Goal: Task Accomplishment & Management: Manage account settings

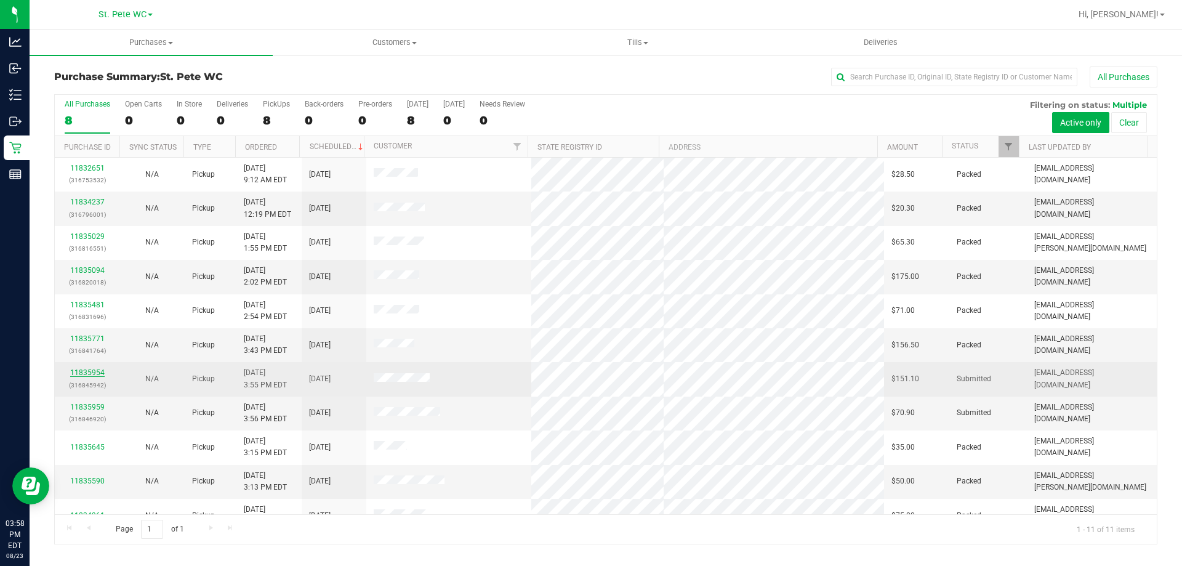
click at [85, 372] on link "11835954" at bounding box center [87, 372] width 34 height 9
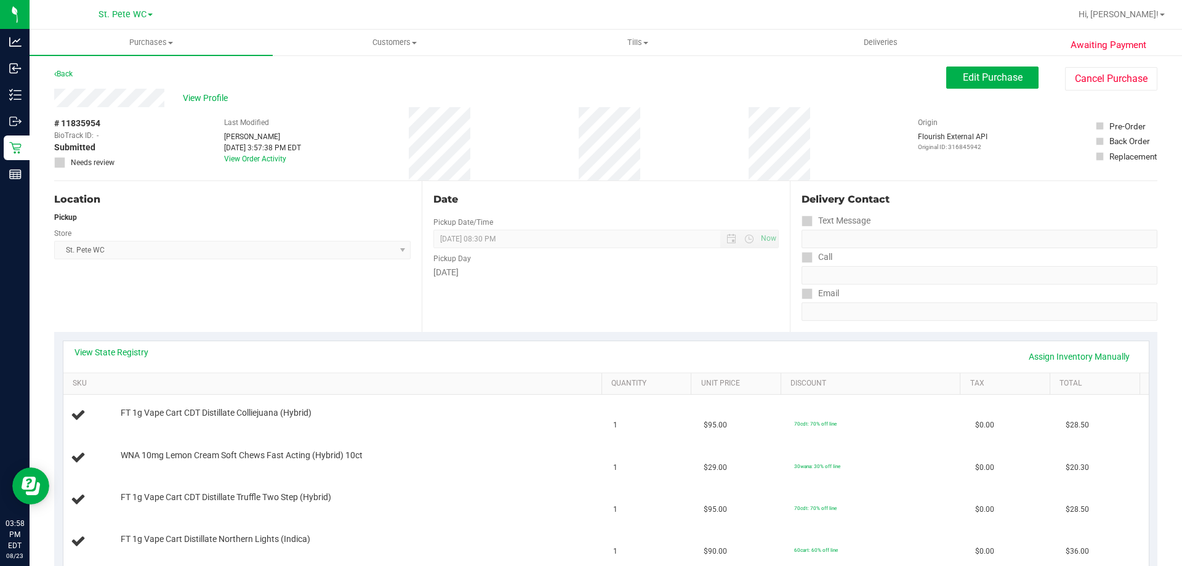
scroll to position [164, 0]
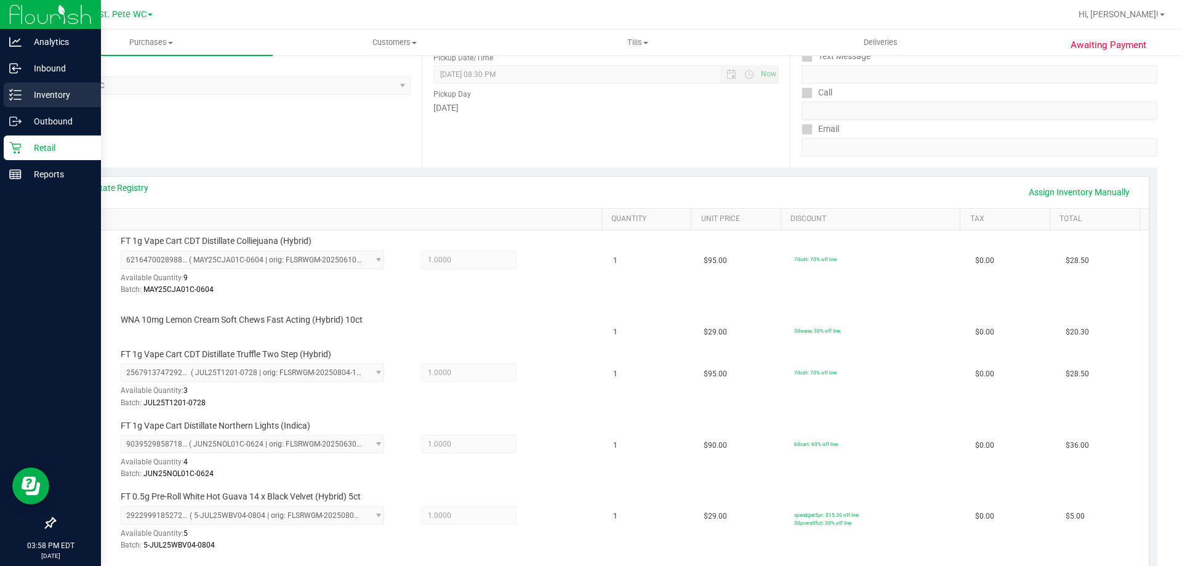
click at [17, 95] on line at bounding box center [17, 95] width 7 height 0
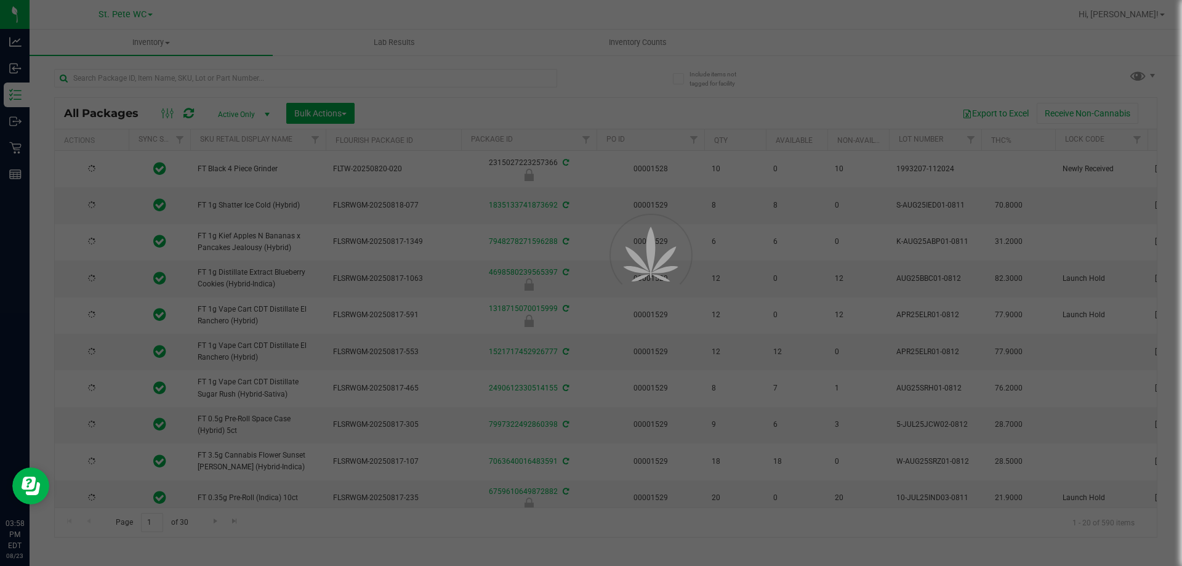
click at [329, 68] on div at bounding box center [591, 283] width 1182 height 566
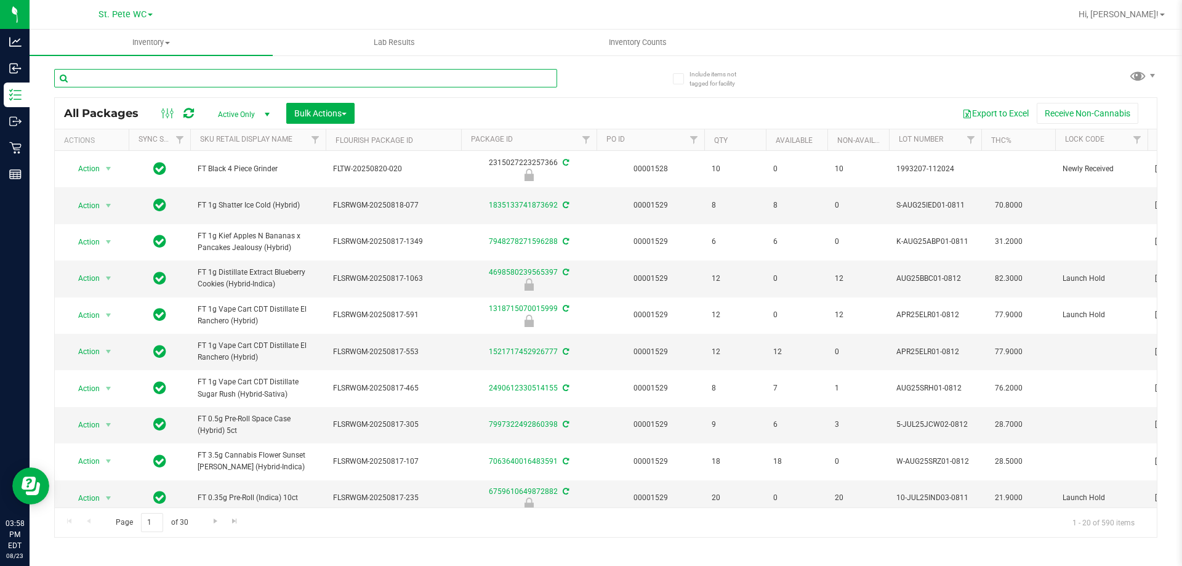
click at [285, 78] on input "text" at bounding box center [305, 78] width 503 height 18
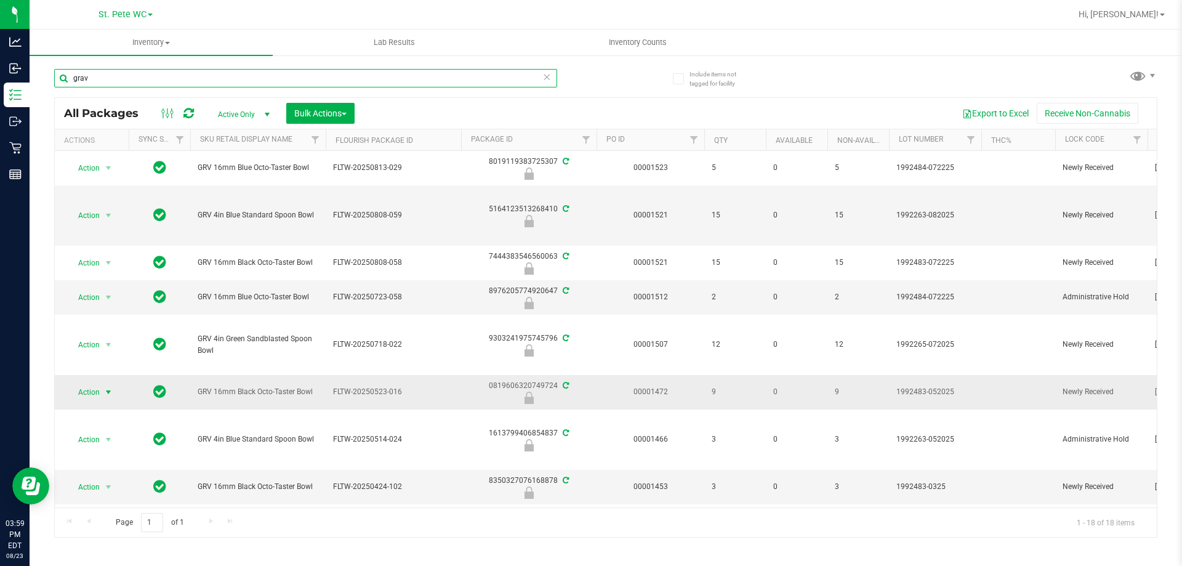
type input "grav"
click at [109, 394] on span "select" at bounding box center [108, 392] width 10 height 10
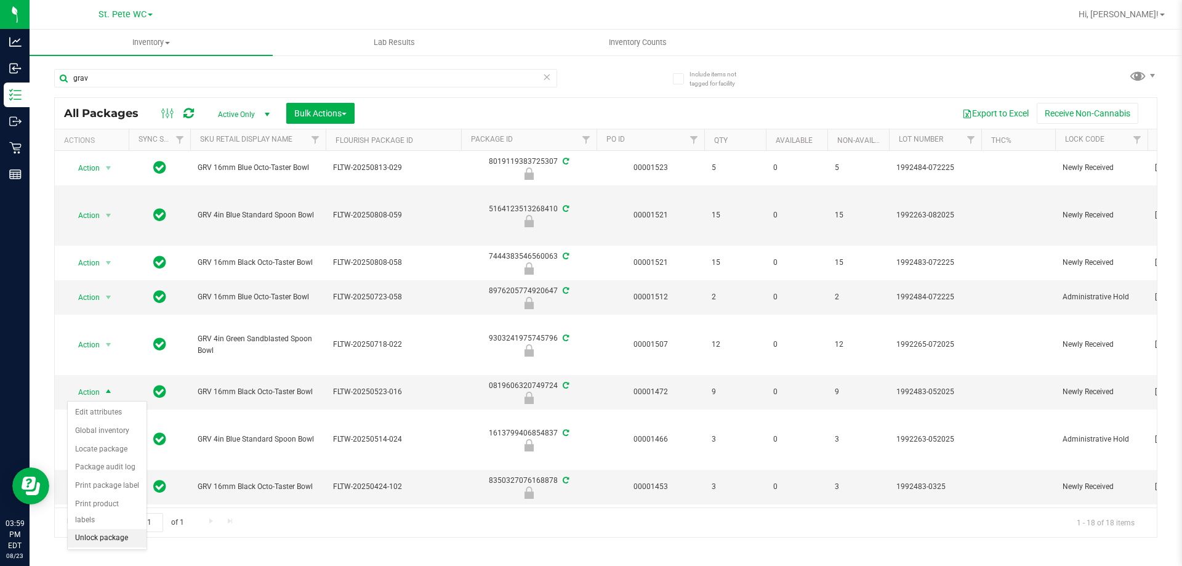
click at [129, 529] on li "Unlock package" at bounding box center [107, 538] width 79 height 18
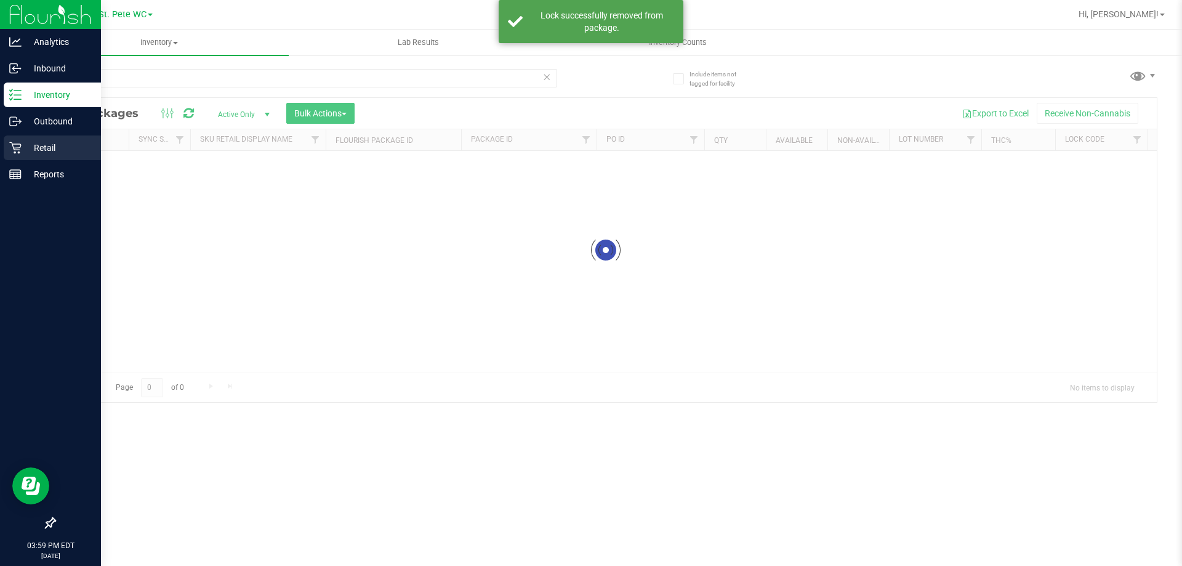
click at [29, 153] on p "Retail" at bounding box center [59, 147] width 74 height 15
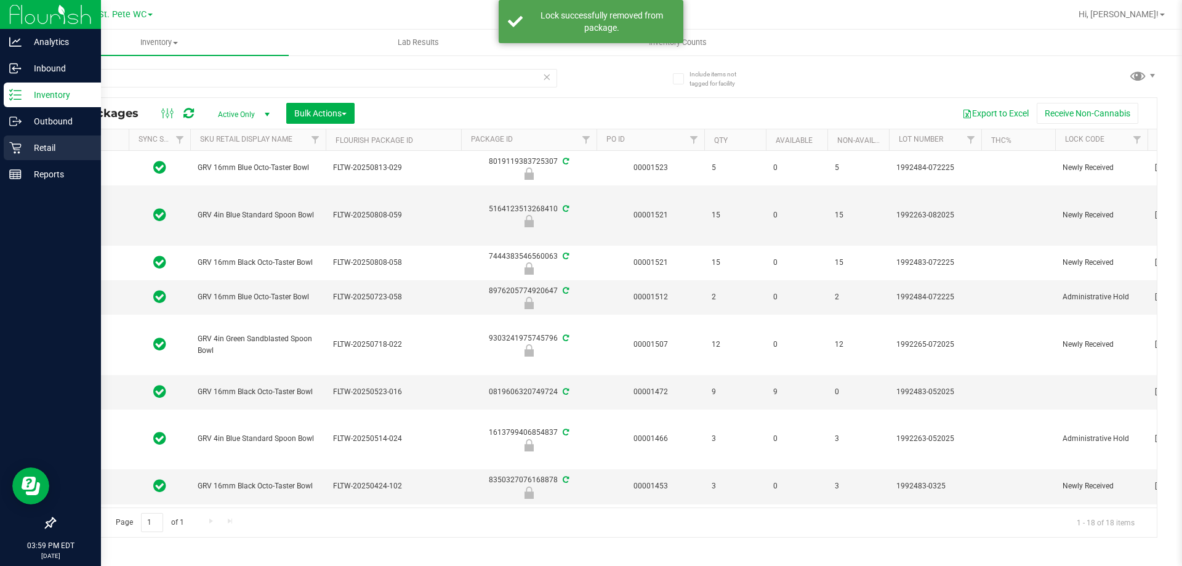
click at [29, 153] on p "Retail" at bounding box center [59, 147] width 74 height 15
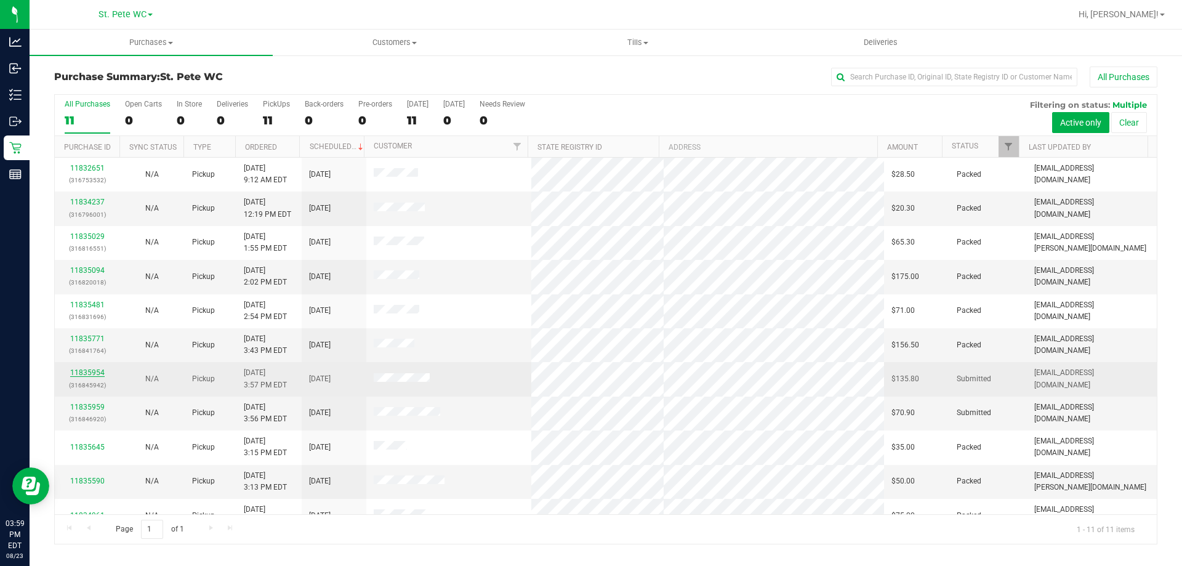
click at [95, 370] on link "11835954" at bounding box center [87, 372] width 34 height 9
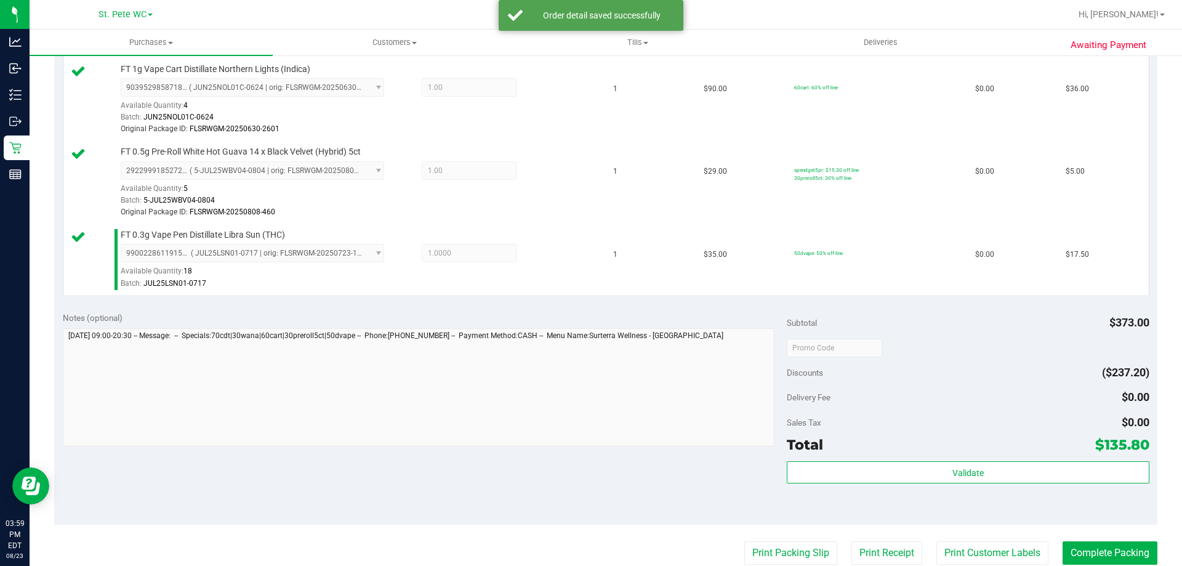
scroll to position [583, 0]
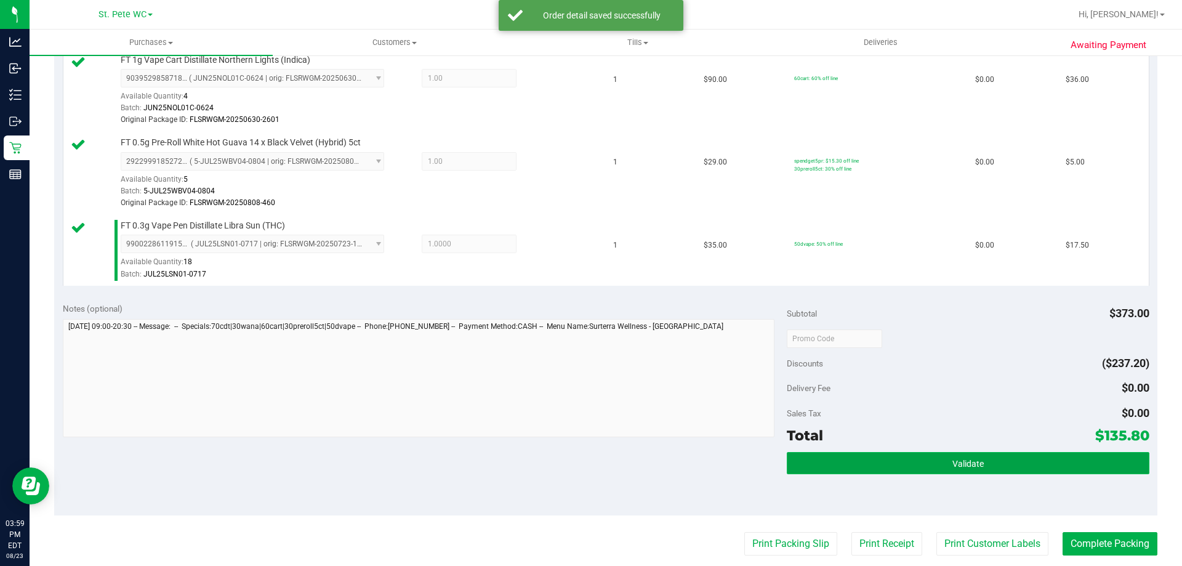
click at [1012, 457] on button "Validate" at bounding box center [967, 463] width 362 height 22
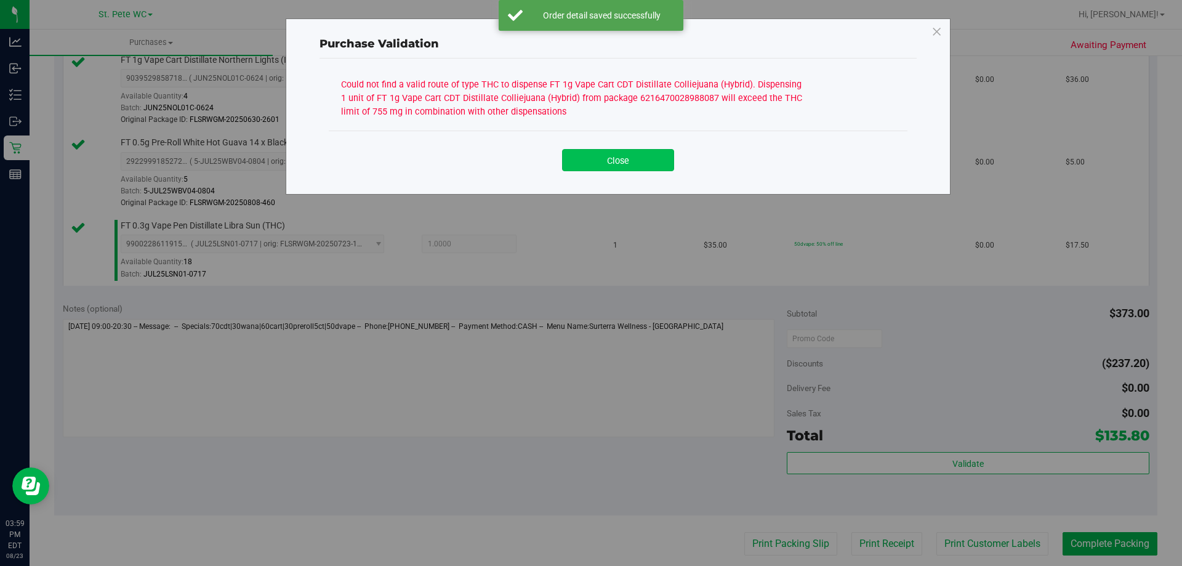
click at [652, 164] on button "Close" at bounding box center [618, 160] width 112 height 22
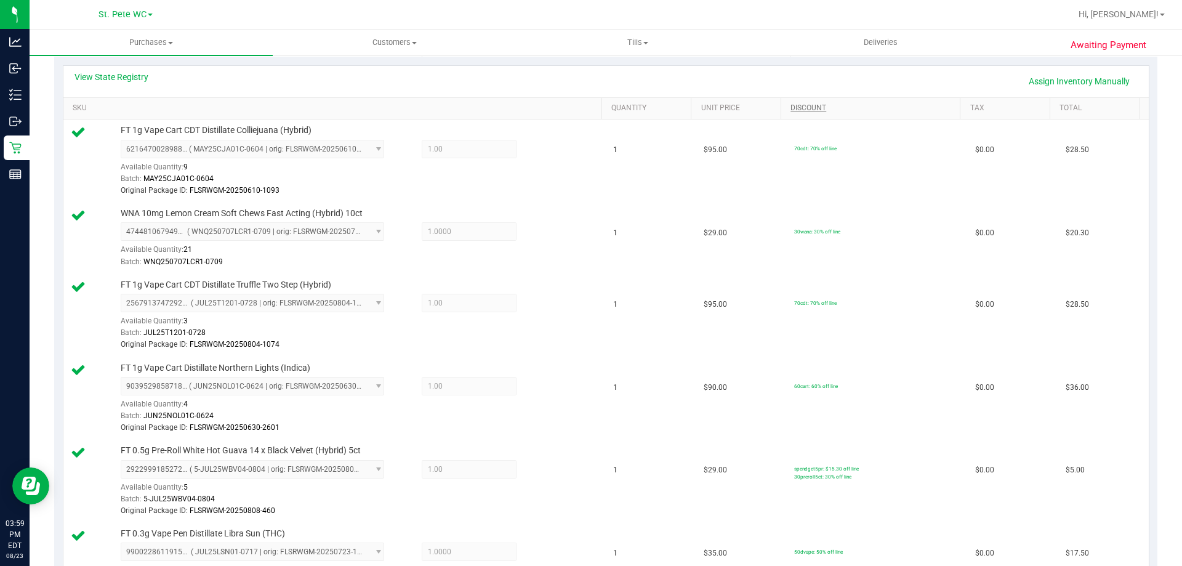
scroll to position [0, 0]
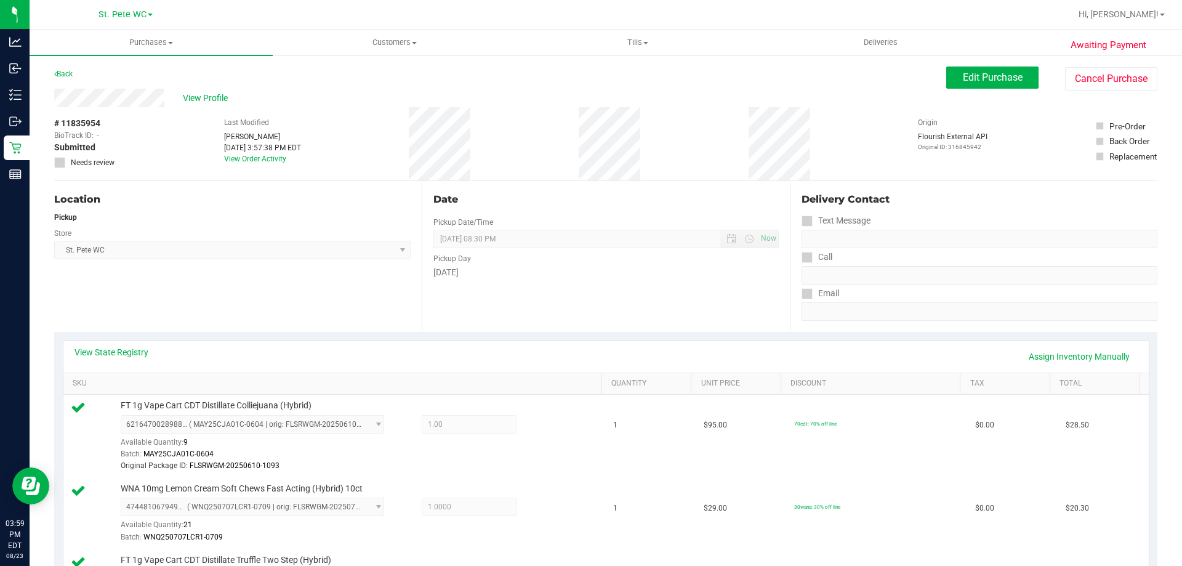
click at [1091, 350] on link "Assign Inventory Manually" at bounding box center [1078, 356] width 117 height 21
click at [539, 428] on icon at bounding box center [545, 425] width 13 height 14
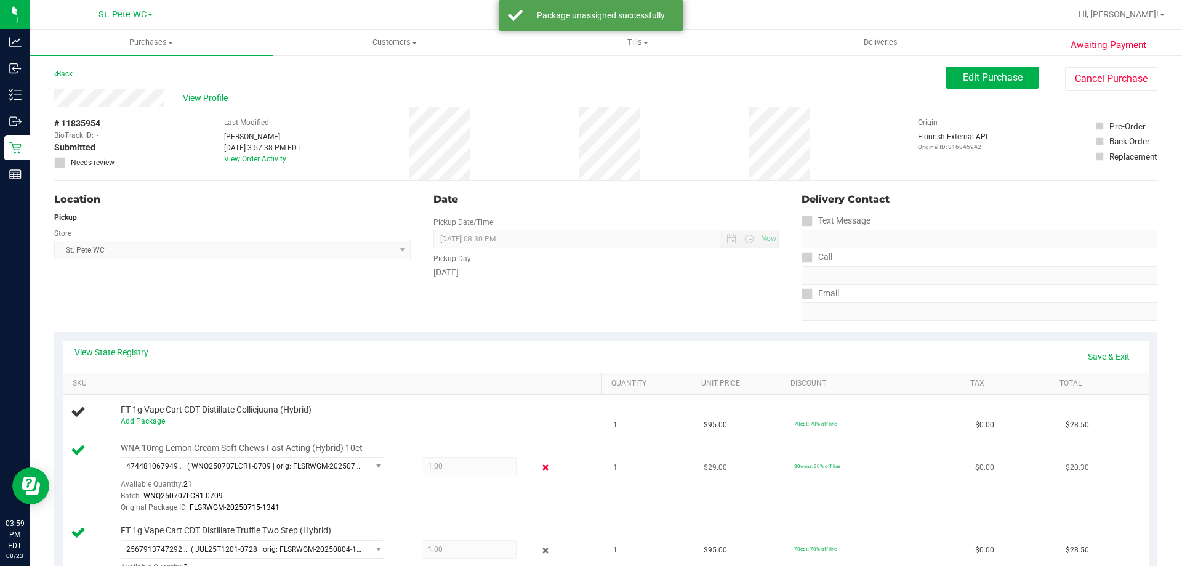
click at [539, 465] on icon at bounding box center [545, 467] width 13 height 14
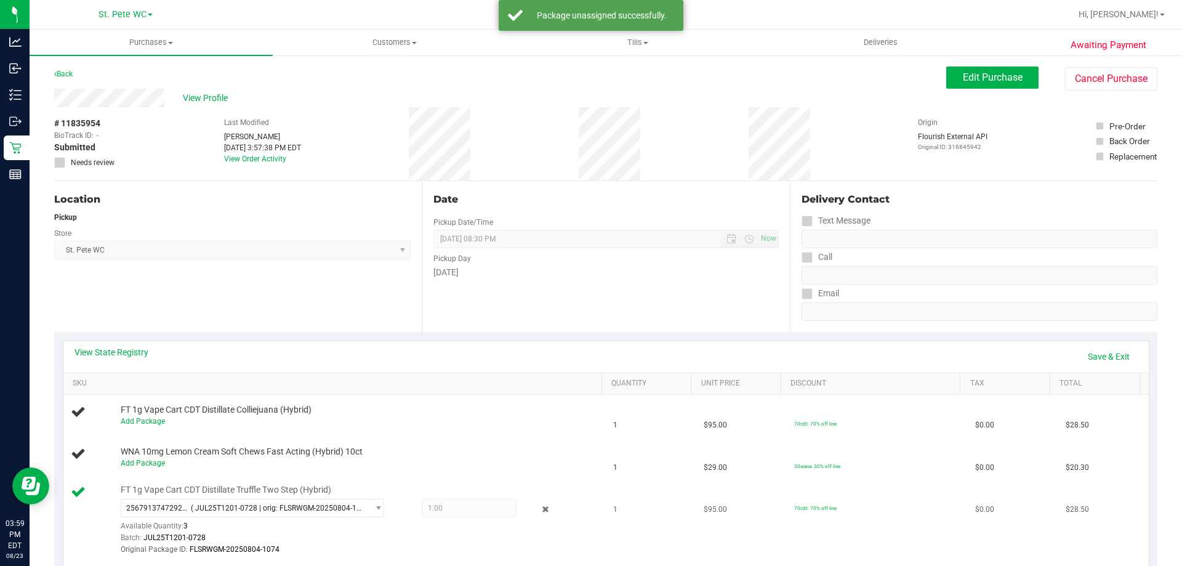
click at [550, 512] on div "2567913747292548 ( JUL25T1201-0728 | orig: FLSRWGM-20250804-1074 ) 256791374729…" at bounding box center [358, 526] width 475 height 57
click at [539, 510] on icon at bounding box center [545, 509] width 13 height 14
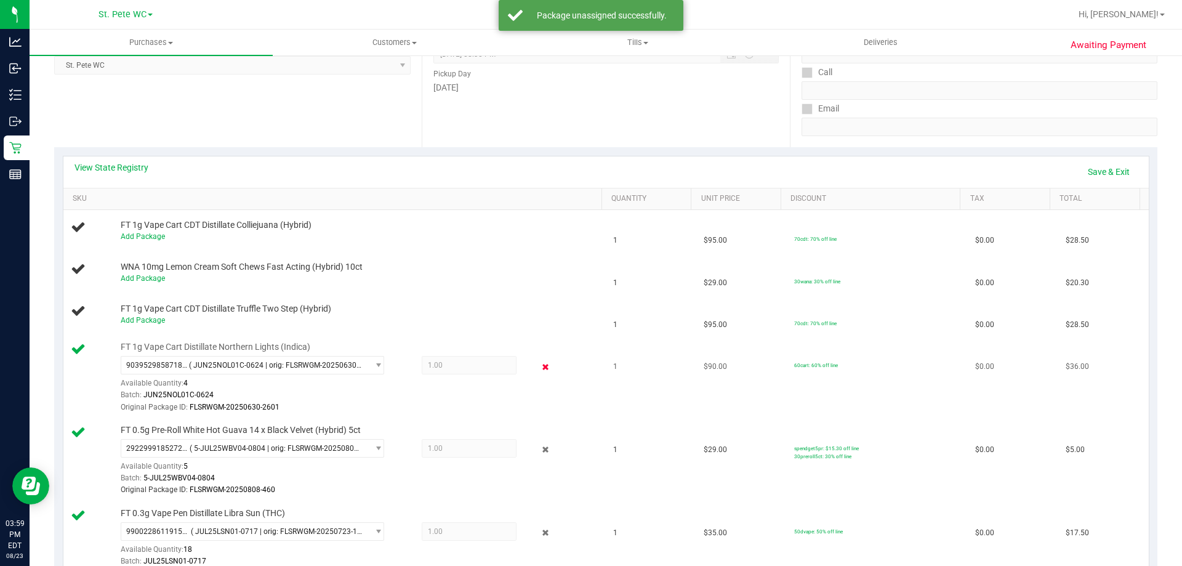
click at [539, 369] on icon at bounding box center [545, 366] width 13 height 14
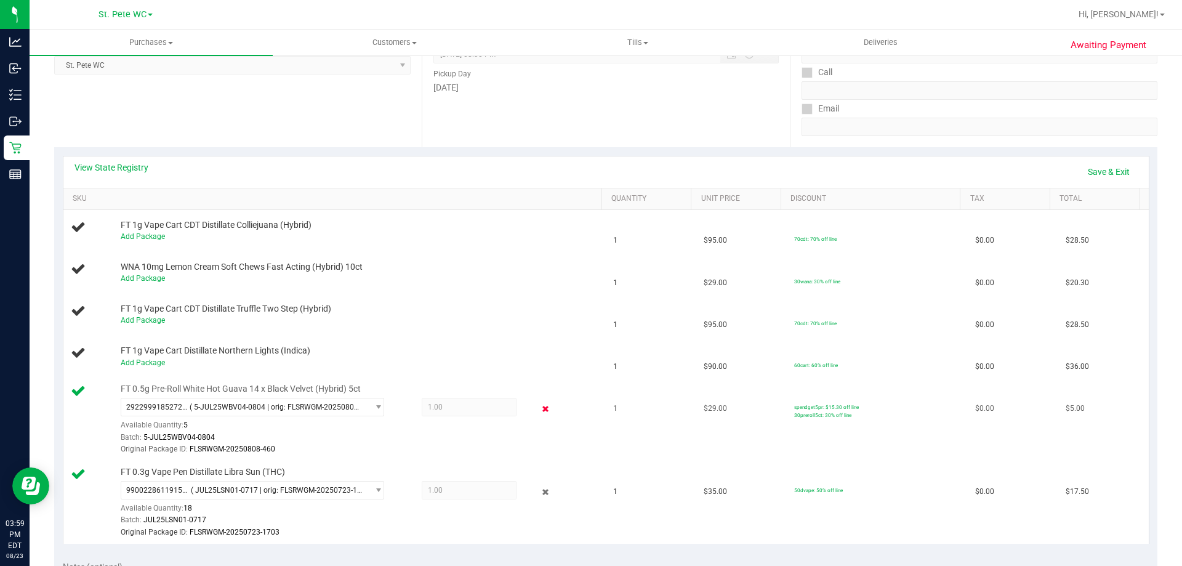
click at [539, 401] on icon at bounding box center [545, 408] width 13 height 14
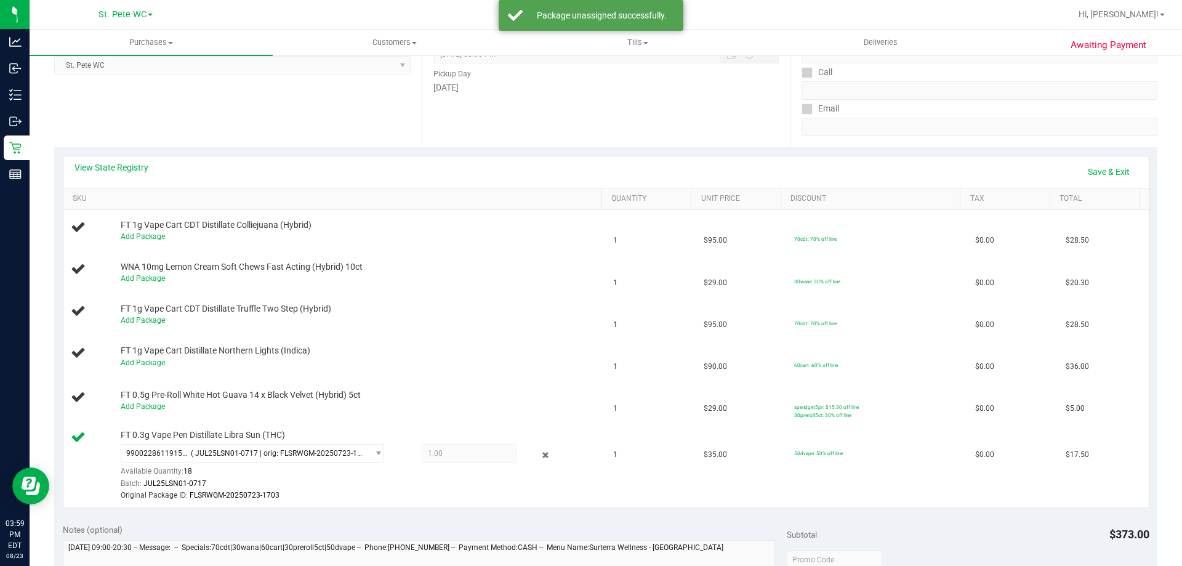
click at [542, 455] on icon at bounding box center [545, 454] width 13 height 14
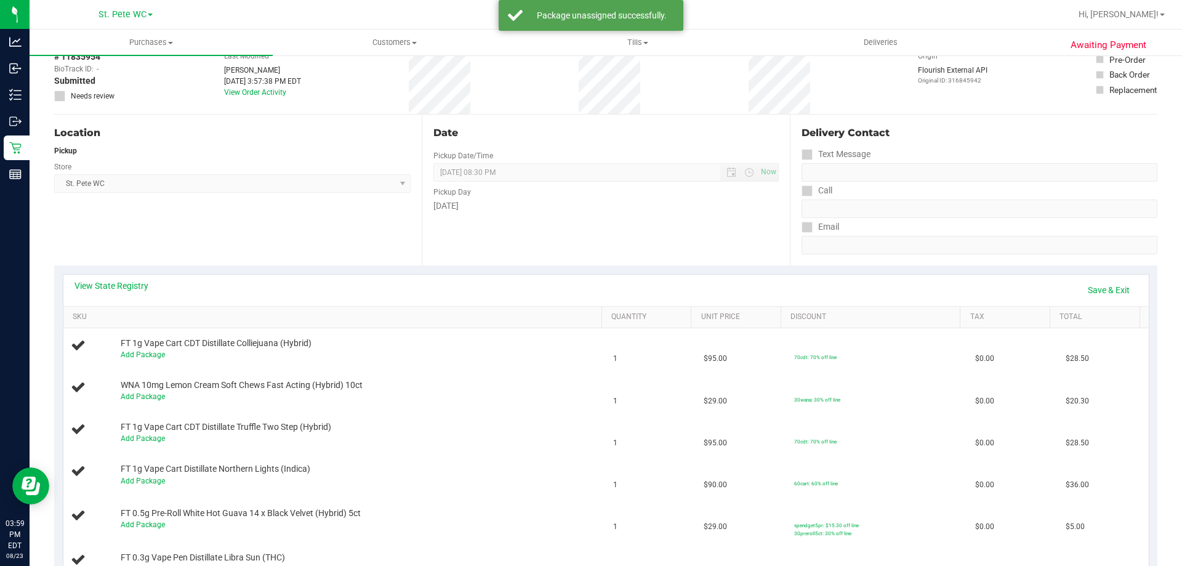
scroll to position [0, 0]
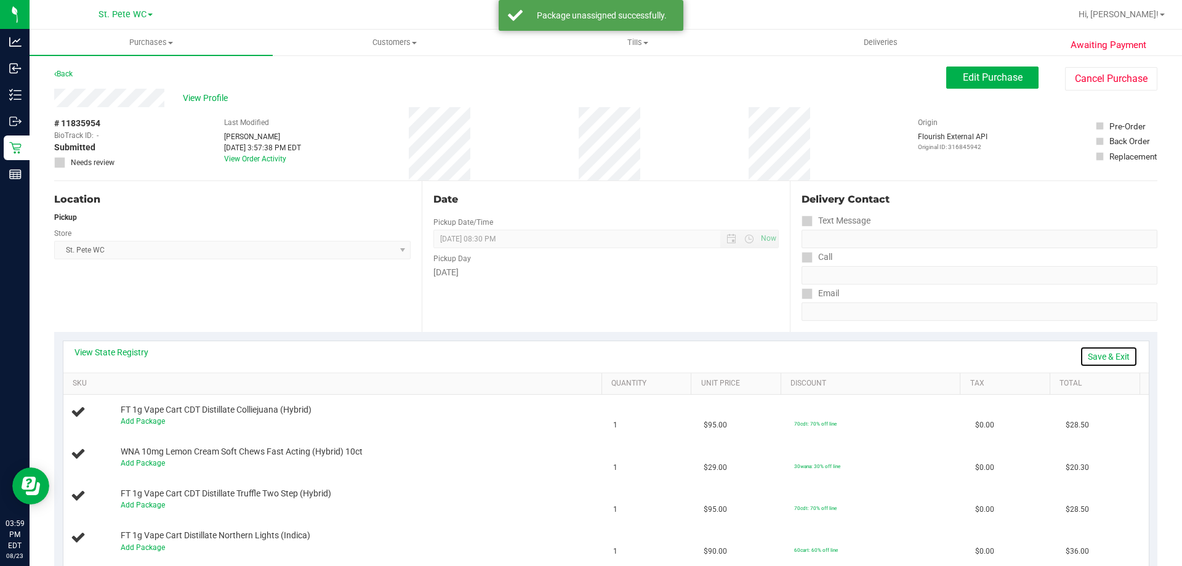
click at [1106, 358] on link "Save & Exit" at bounding box center [1108, 356] width 58 height 21
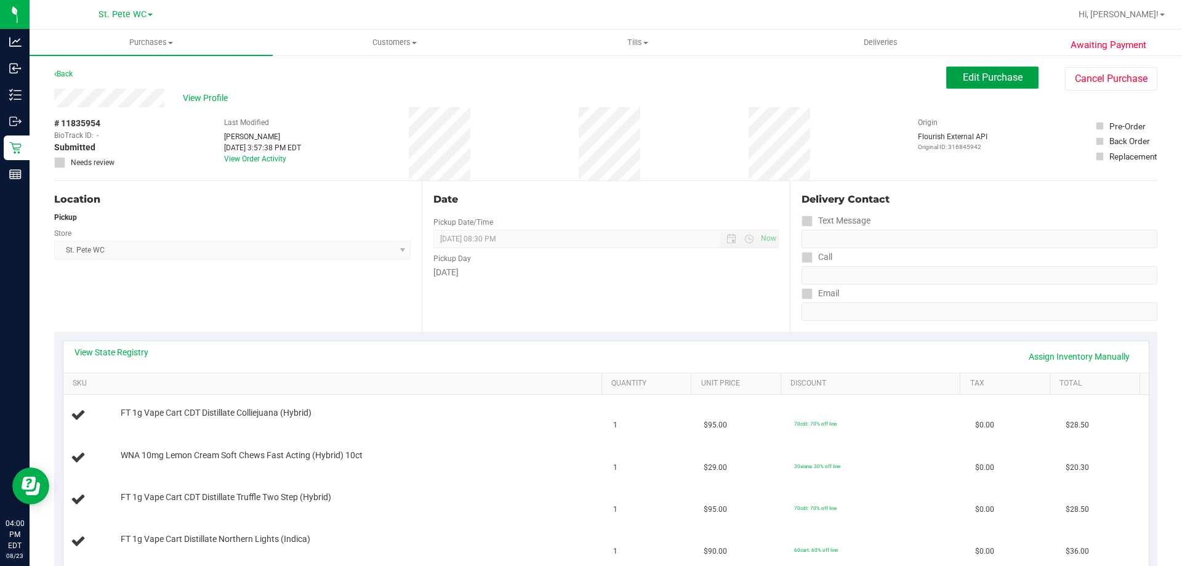
click at [988, 73] on span "Edit Purchase" at bounding box center [992, 77] width 60 height 12
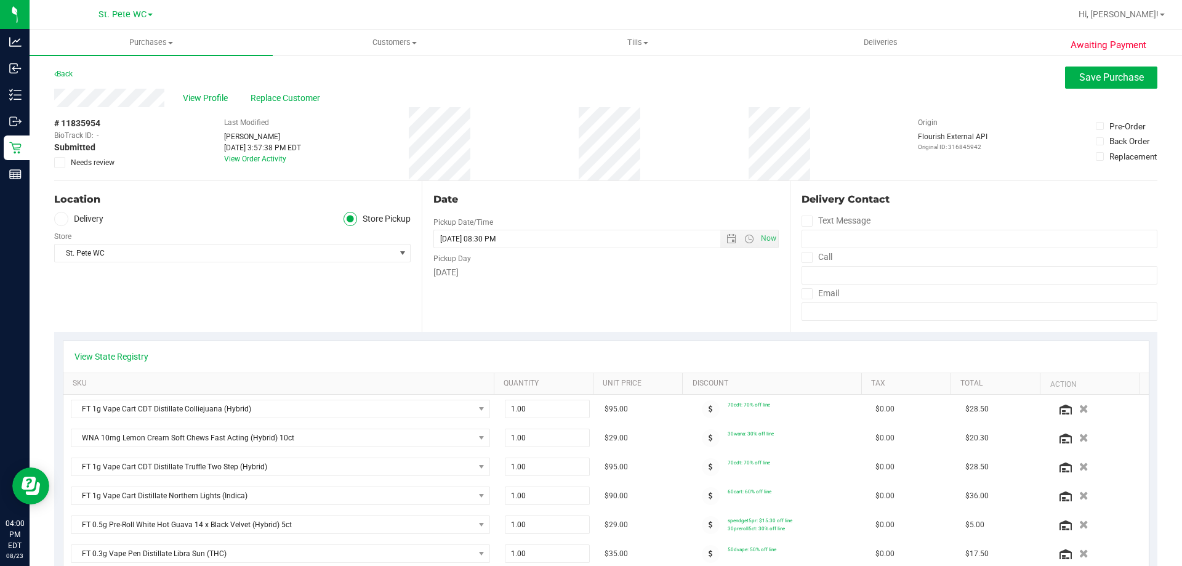
click at [76, 160] on span "Needs review" at bounding box center [93, 162] width 44 height 11
click at [0, 0] on input "Needs review" at bounding box center [0, 0] width 0 height 0
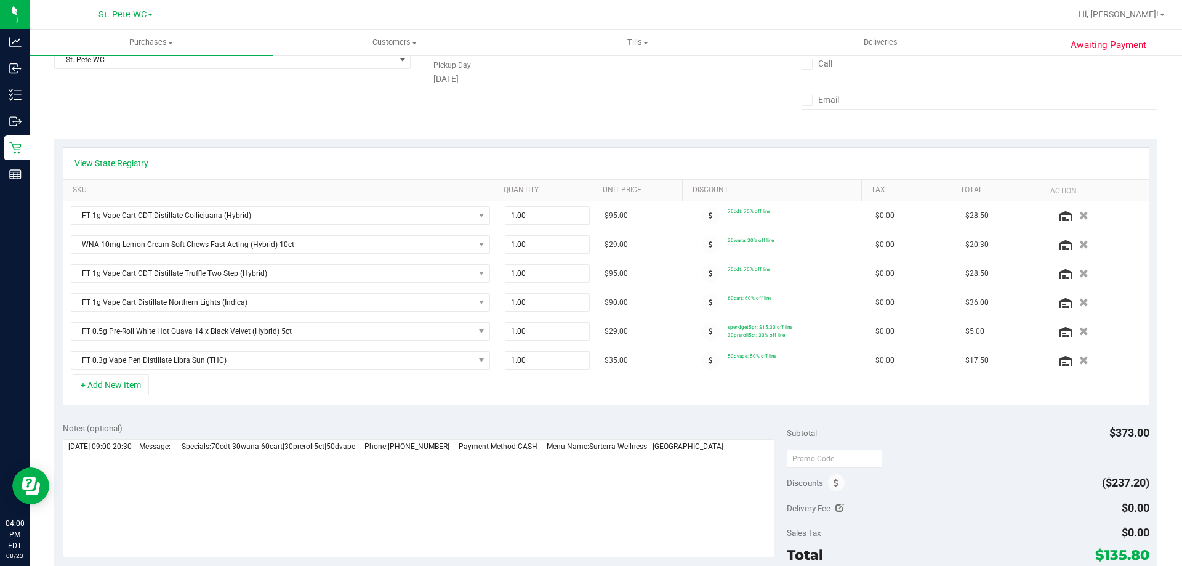
scroll to position [369, 0]
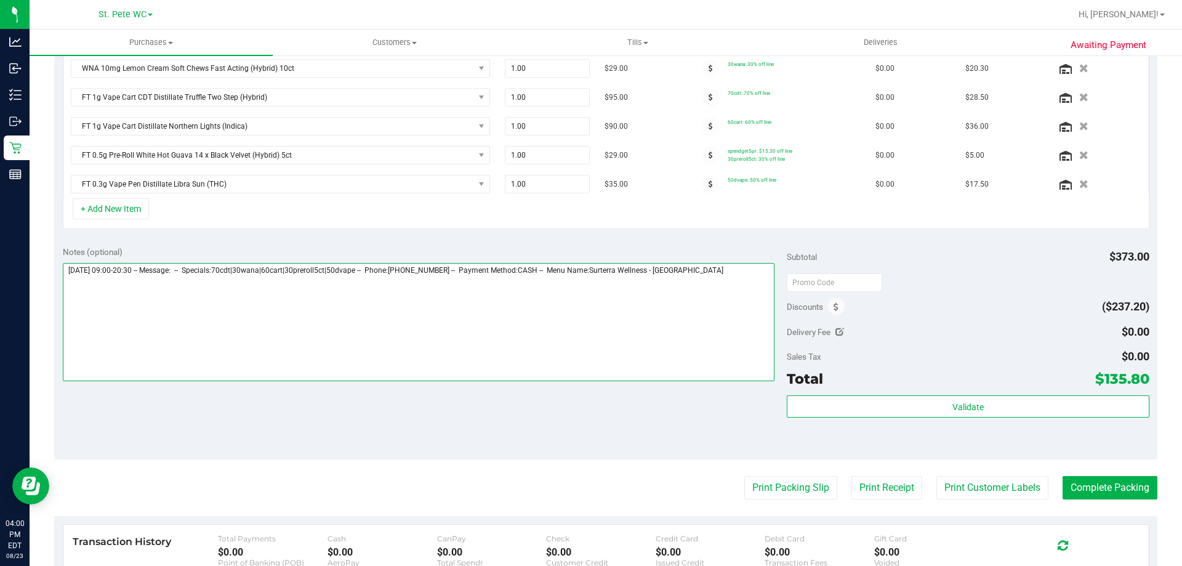
click at [65, 276] on textarea at bounding box center [419, 322] width 712 height 118
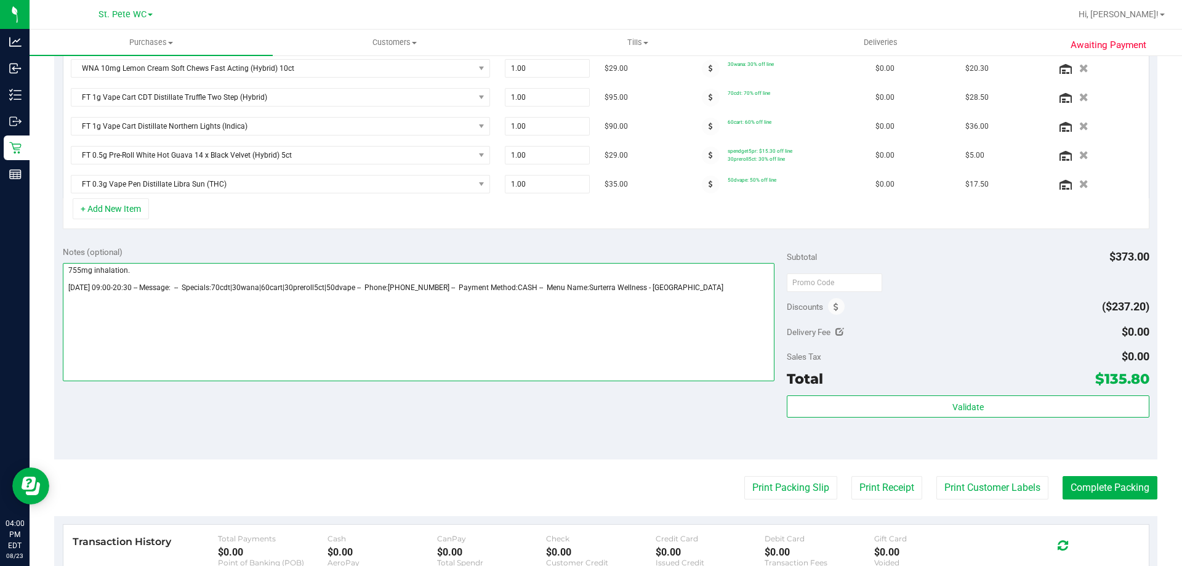
scroll to position [62, 0]
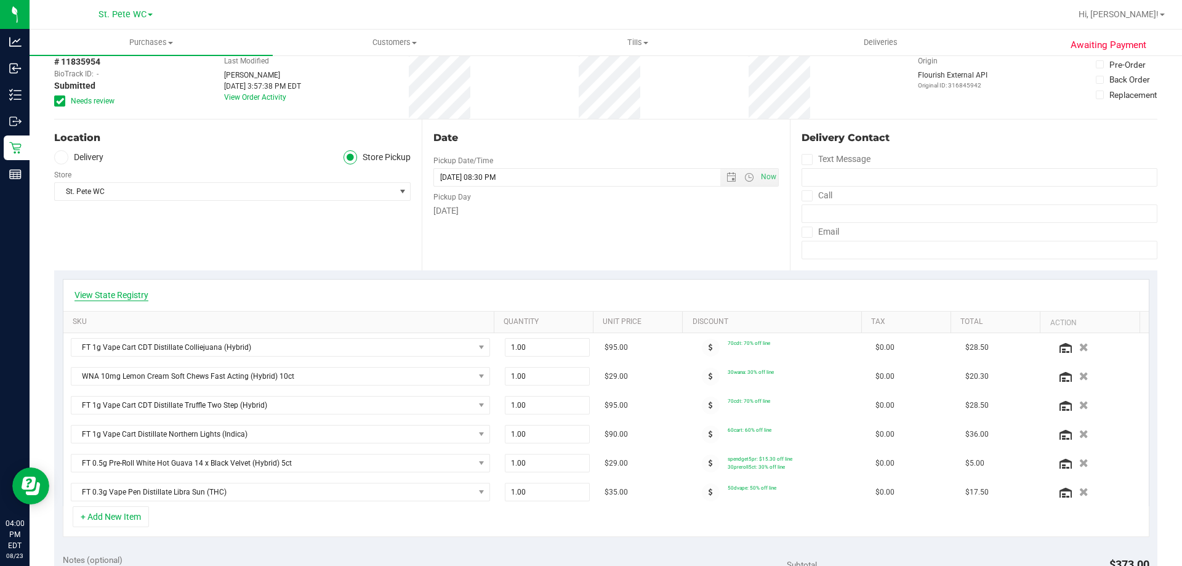
type textarea "755mg inhalation. [DATE] 09:00-20:30 -- Message: -- Specials:70cdt|30wana|60car…"
click at [117, 295] on link "View State Registry" at bounding box center [111, 295] width 74 height 12
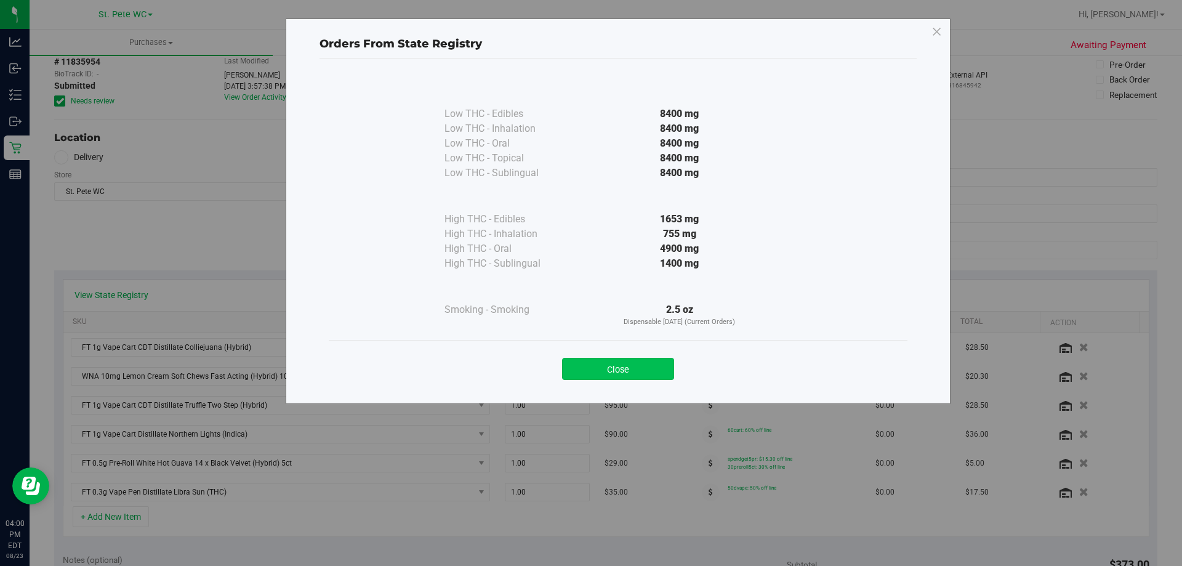
click at [650, 365] on button "Close" at bounding box center [618, 369] width 112 height 22
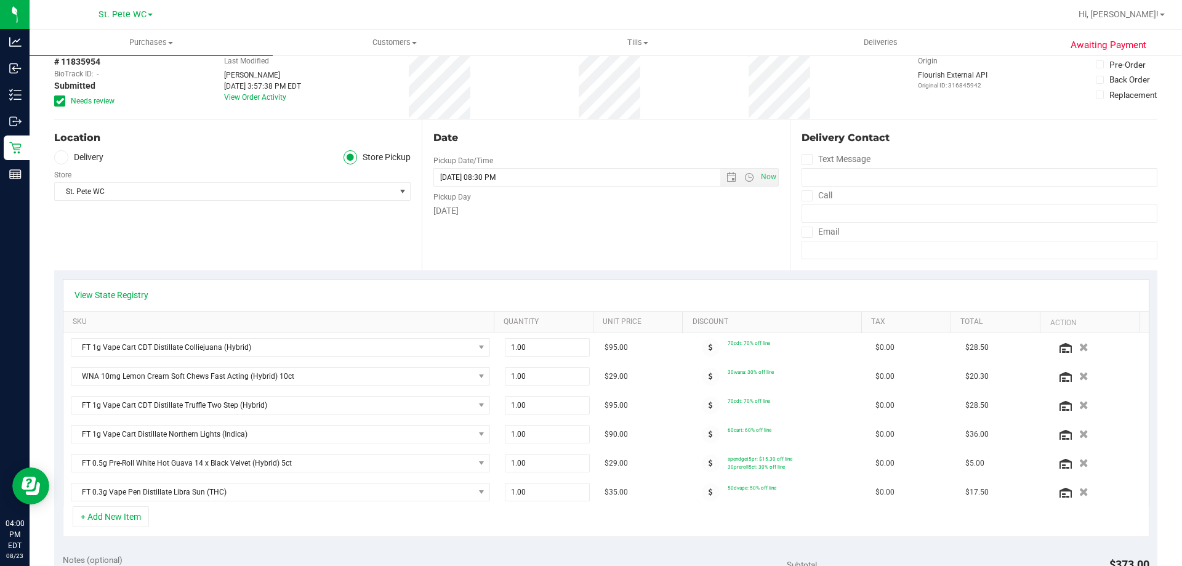
scroll to position [0, 0]
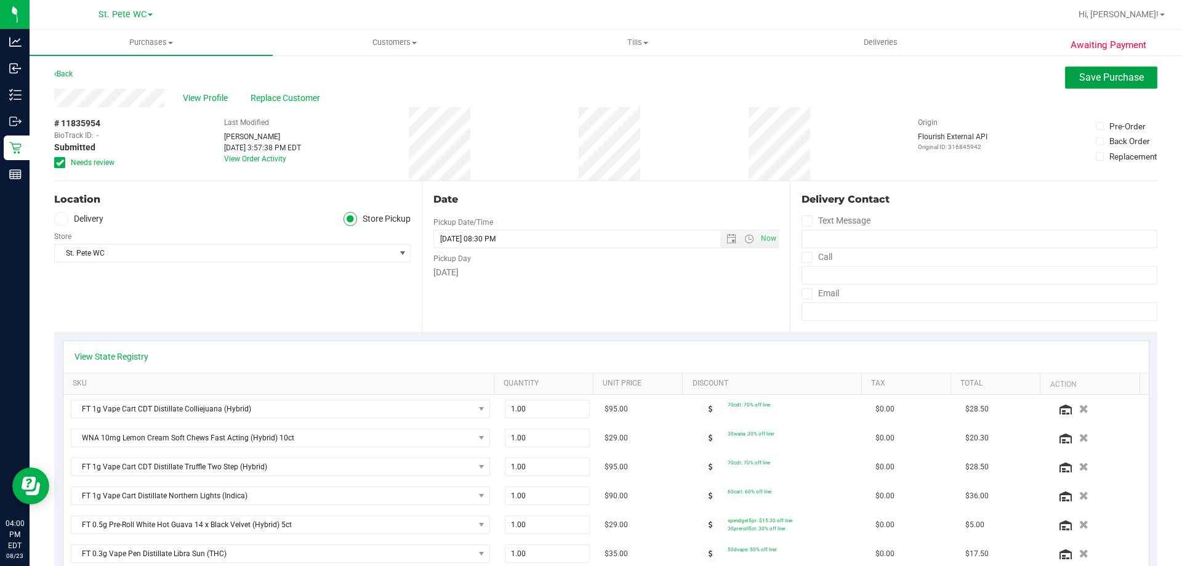
click at [1127, 79] on span "Save Purchase" at bounding box center [1111, 77] width 65 height 12
click at [219, 94] on span "View Profile" at bounding box center [207, 98] width 49 height 13
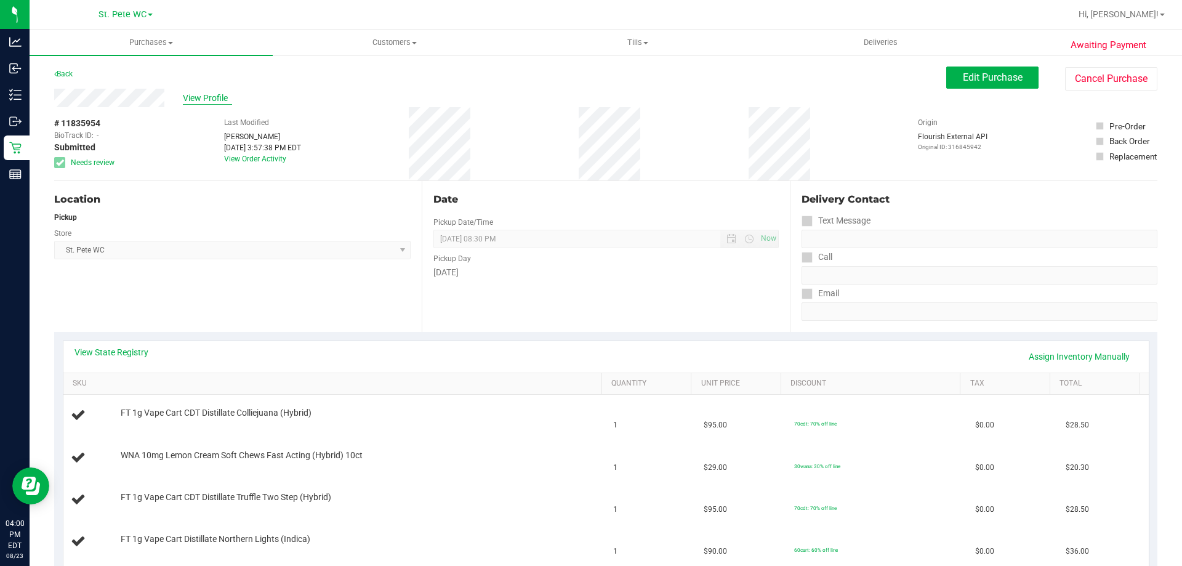
click at [212, 95] on span "View Profile" at bounding box center [207, 98] width 49 height 13
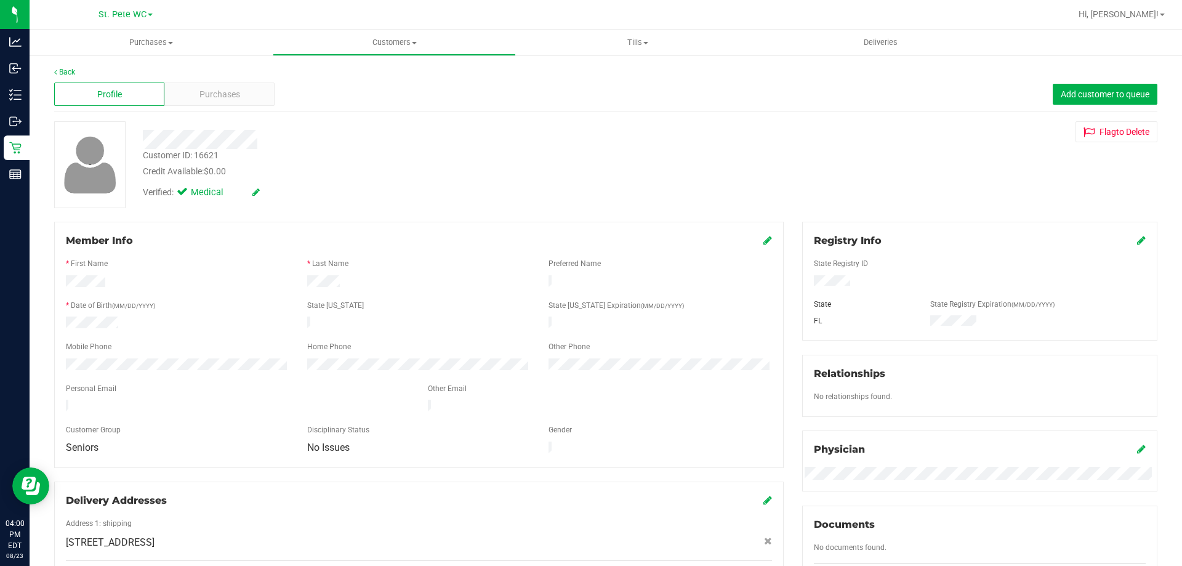
click at [204, 155] on div "Customer ID: 16621" at bounding box center [181, 155] width 76 height 13
copy div "16621"
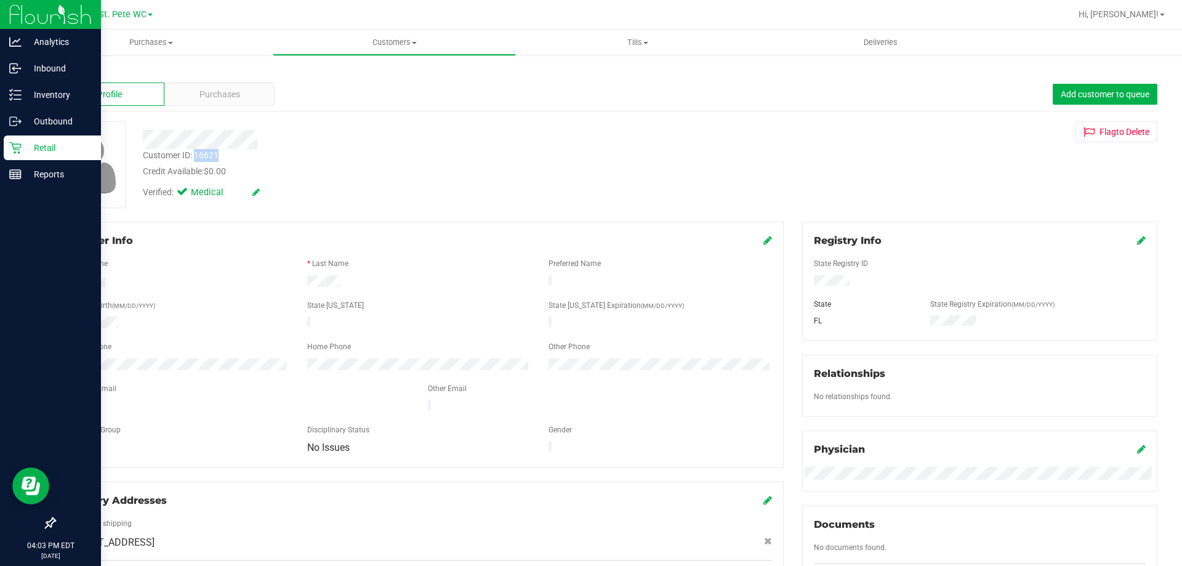
click at [15, 145] on icon at bounding box center [15, 148] width 12 height 12
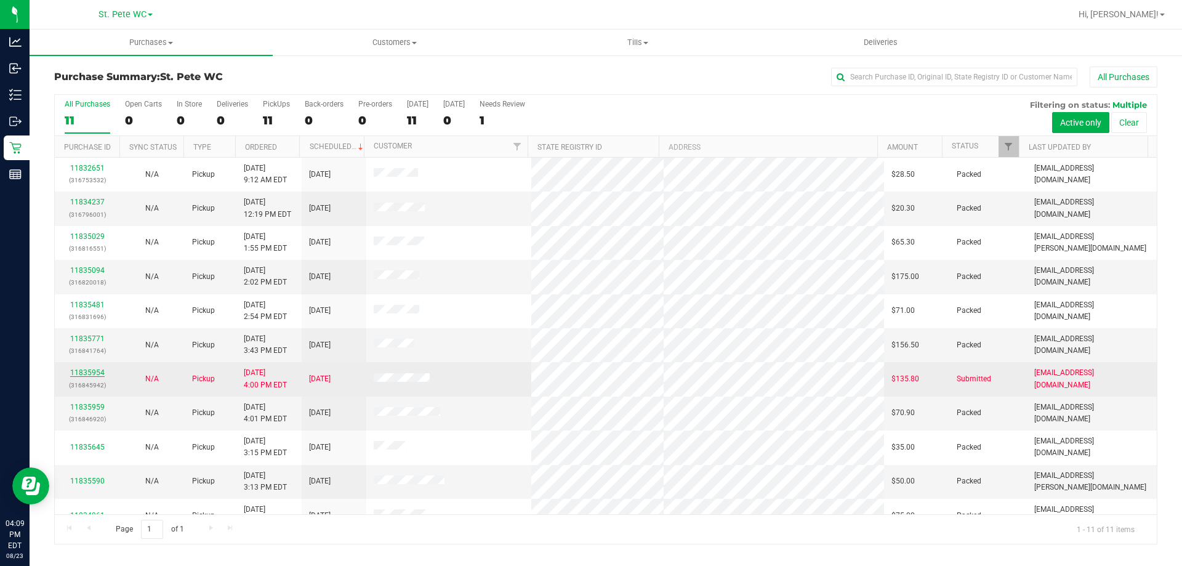
click at [82, 370] on link "11835954" at bounding box center [87, 372] width 34 height 9
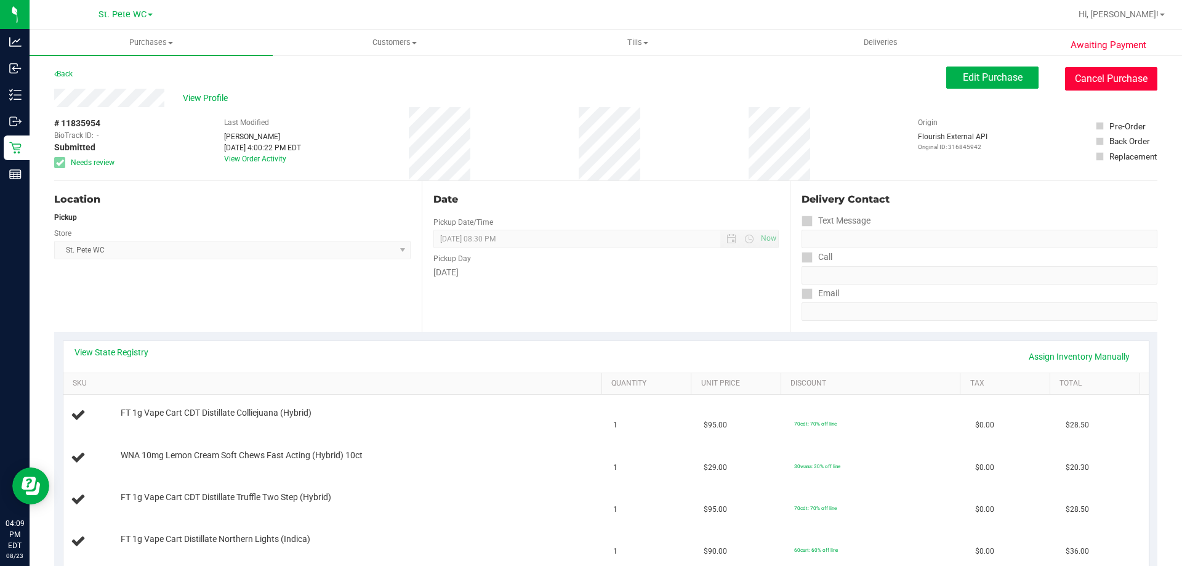
click at [1129, 72] on button "Cancel Purchase" at bounding box center [1111, 78] width 92 height 23
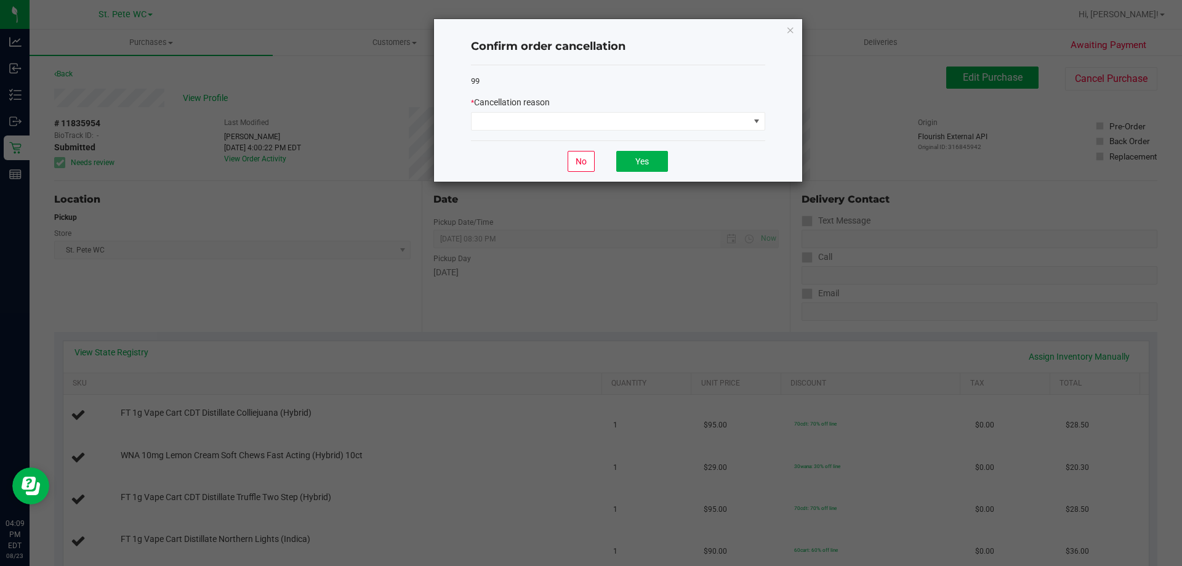
click at [606, 97] on div "* Cancellation reason" at bounding box center [618, 102] width 294 height 13
click at [598, 116] on span at bounding box center [610, 121] width 278 height 17
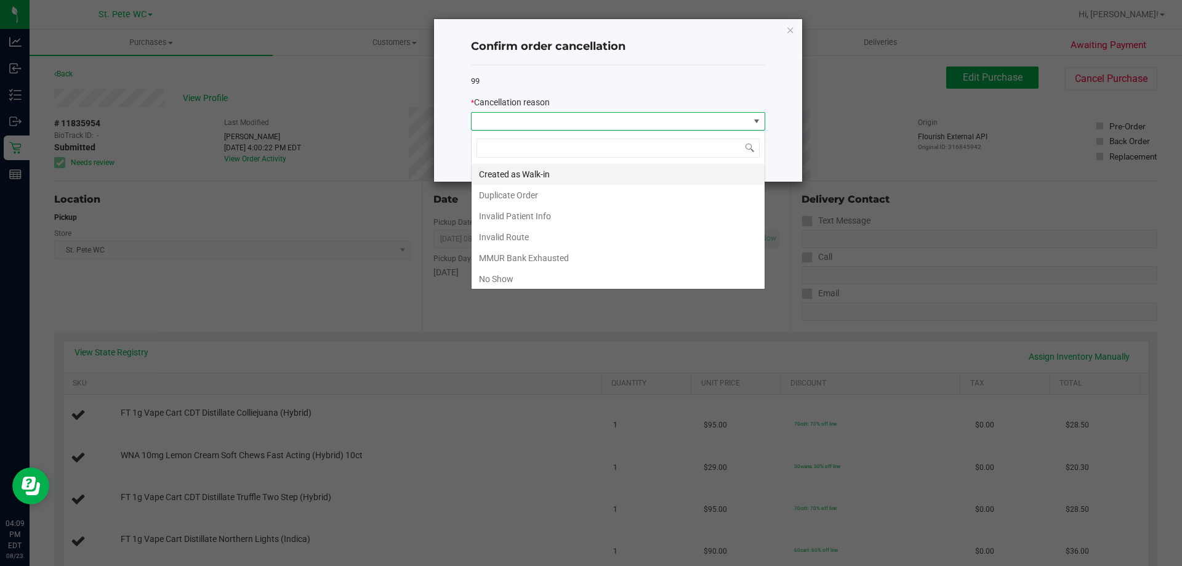
scroll to position [18, 294]
click at [541, 270] on li "No Show" at bounding box center [617, 278] width 293 height 21
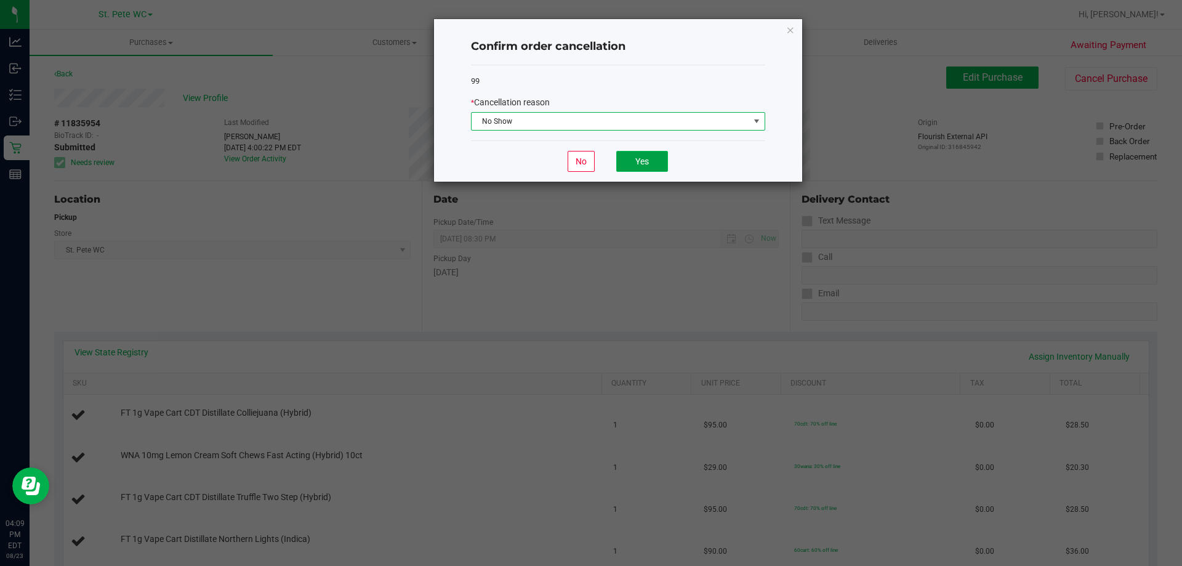
click at [638, 164] on button "Yes" at bounding box center [642, 161] width 52 height 21
